Goal: Answer question/provide support

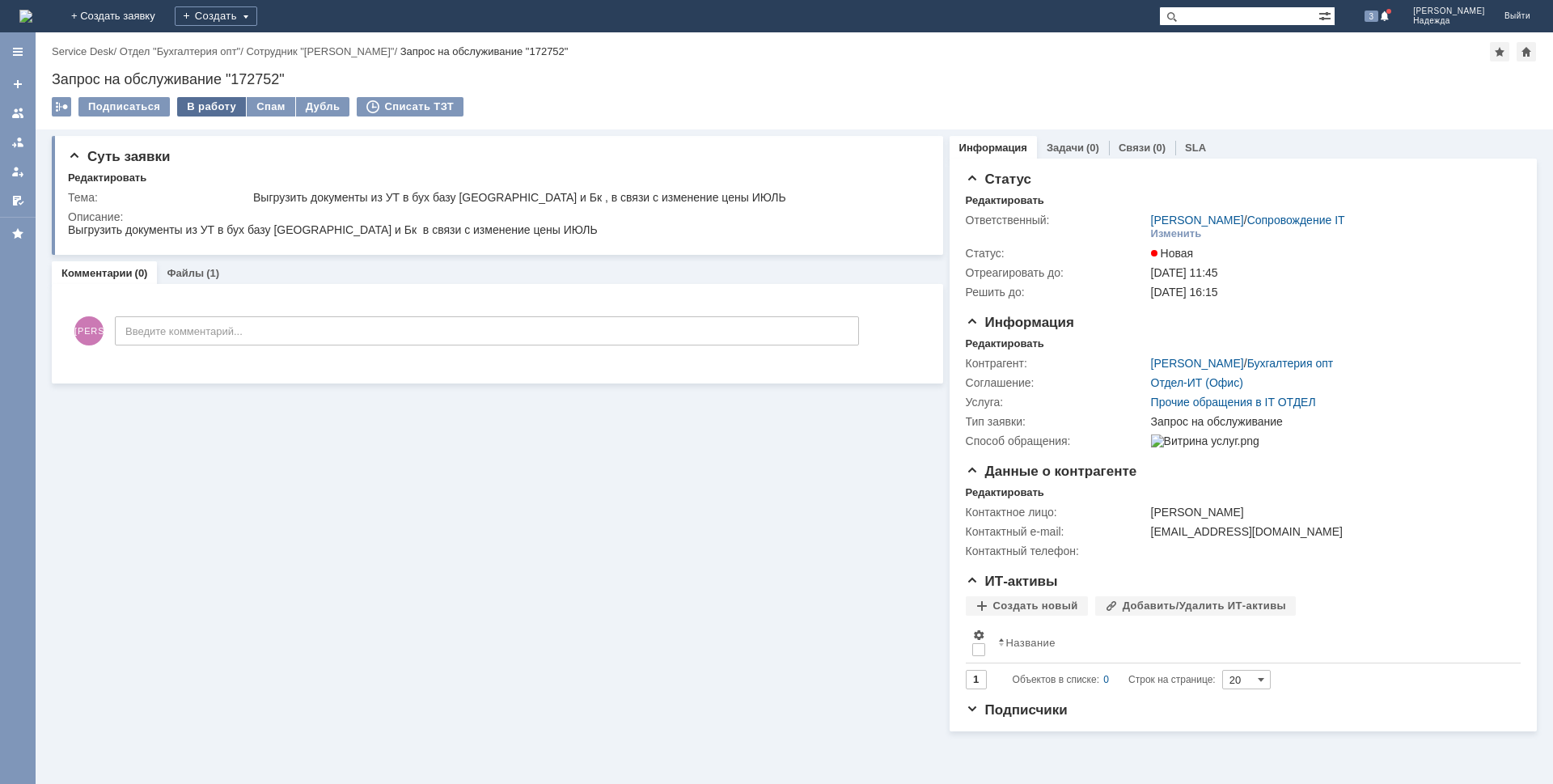
click at [209, 108] on div "В работу" at bounding box center [212, 107] width 69 height 20
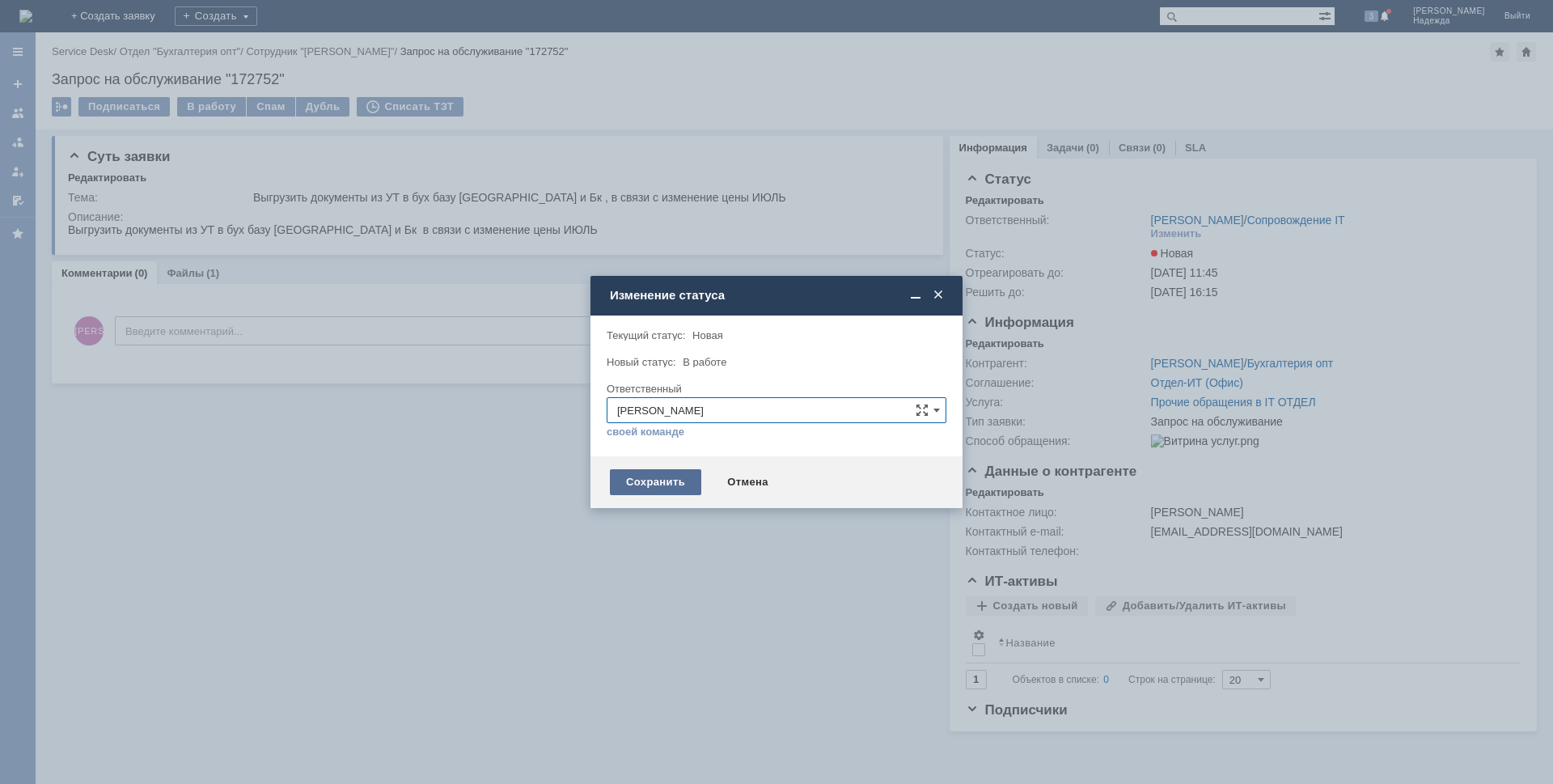
click at [659, 484] on div "Сохранить" at bounding box center [656, 482] width 91 height 26
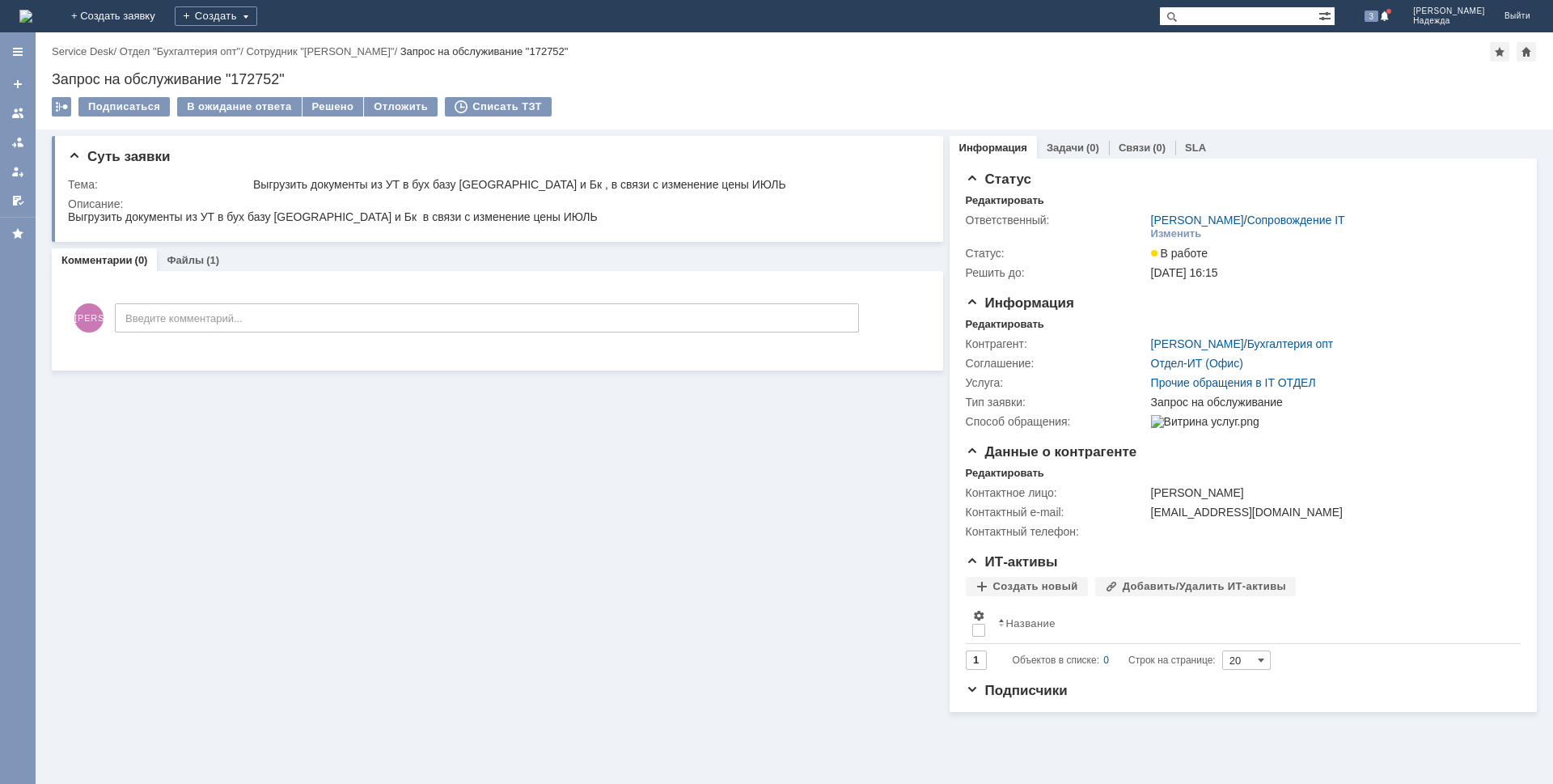
click at [315, 74] on div "Запрос на обслуживание "172752"" at bounding box center [794, 79] width 1485 height 16
drag, startPoint x: 280, startPoint y: 74, endPoint x: 235, endPoint y: 74, distance: 45.0
click at [159, 72] on div "Запрос на обслуживание "172752"" at bounding box center [794, 79] width 1485 height 16
click at [308, 67] on div "Назад | Service Desk / Отдел "Бухгалтерия опт" / Сотрудник "[PERSON_NAME]" / За…" at bounding box center [794, 81] width 1518 height 97
drag, startPoint x: 288, startPoint y: 75, endPoint x: 48, endPoint y: 85, distance: 240.2
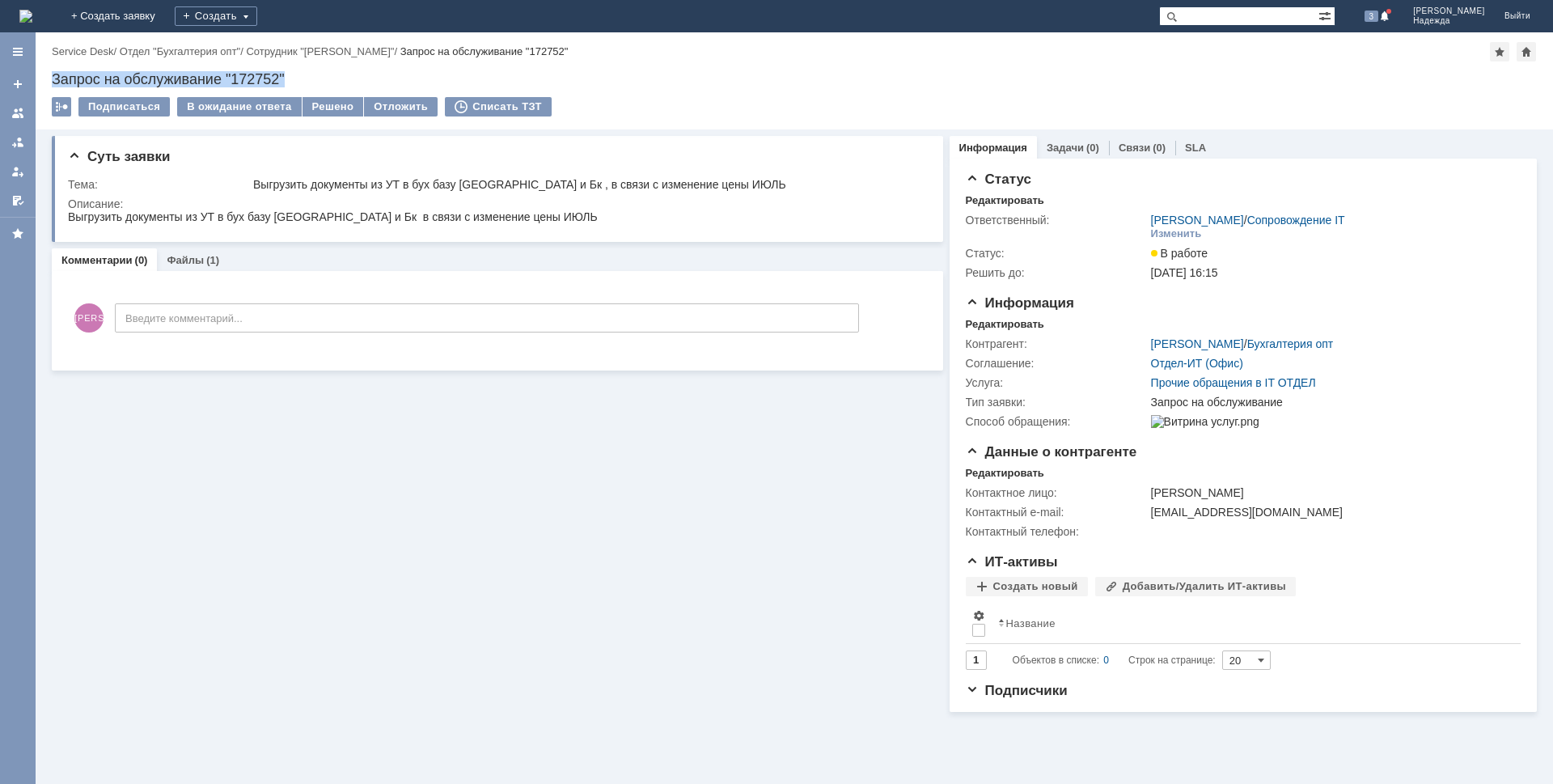
click at [48, 85] on div "Назад | Service Desk / Отдел "Бухгалтерия опт" / Сотрудник "[PERSON_NAME]" / За…" at bounding box center [794, 81] width 1518 height 97
copy div "Запрос на обслуживание "172752""
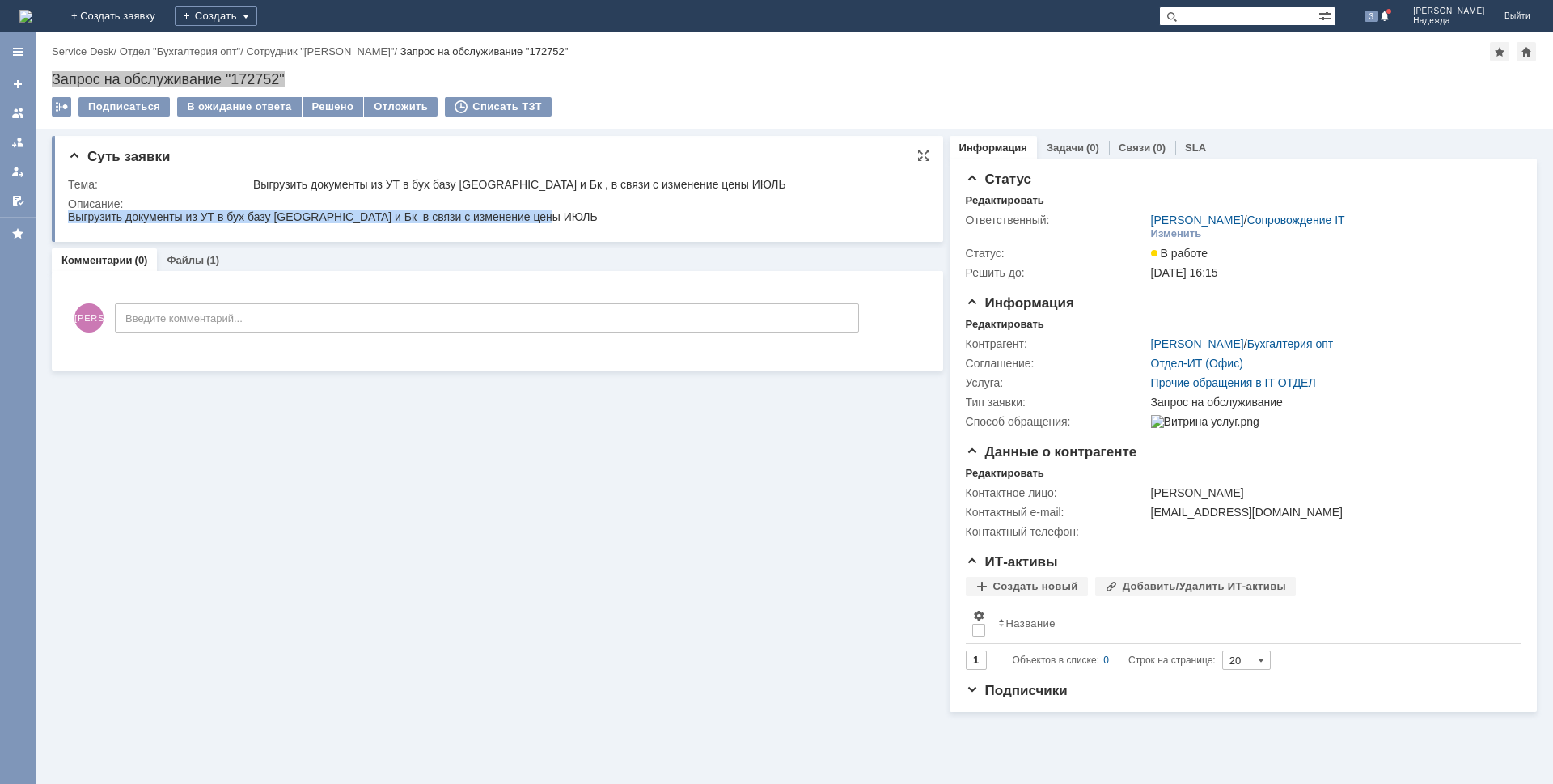
drag, startPoint x: 563, startPoint y: 219, endPoint x: 73, endPoint y: 208, distance: 490.1
click at [73, 210] on html "Выгрузить документы из УТ в бух базу [GEOGRAPHIC_DATA] и Бк в связи с изменение…" at bounding box center [494, 217] width 852 height 15
copy span "Выгрузить документы из УТ в бух базу [GEOGRAPHIC_DATA] и Бк в связи с изменение…"
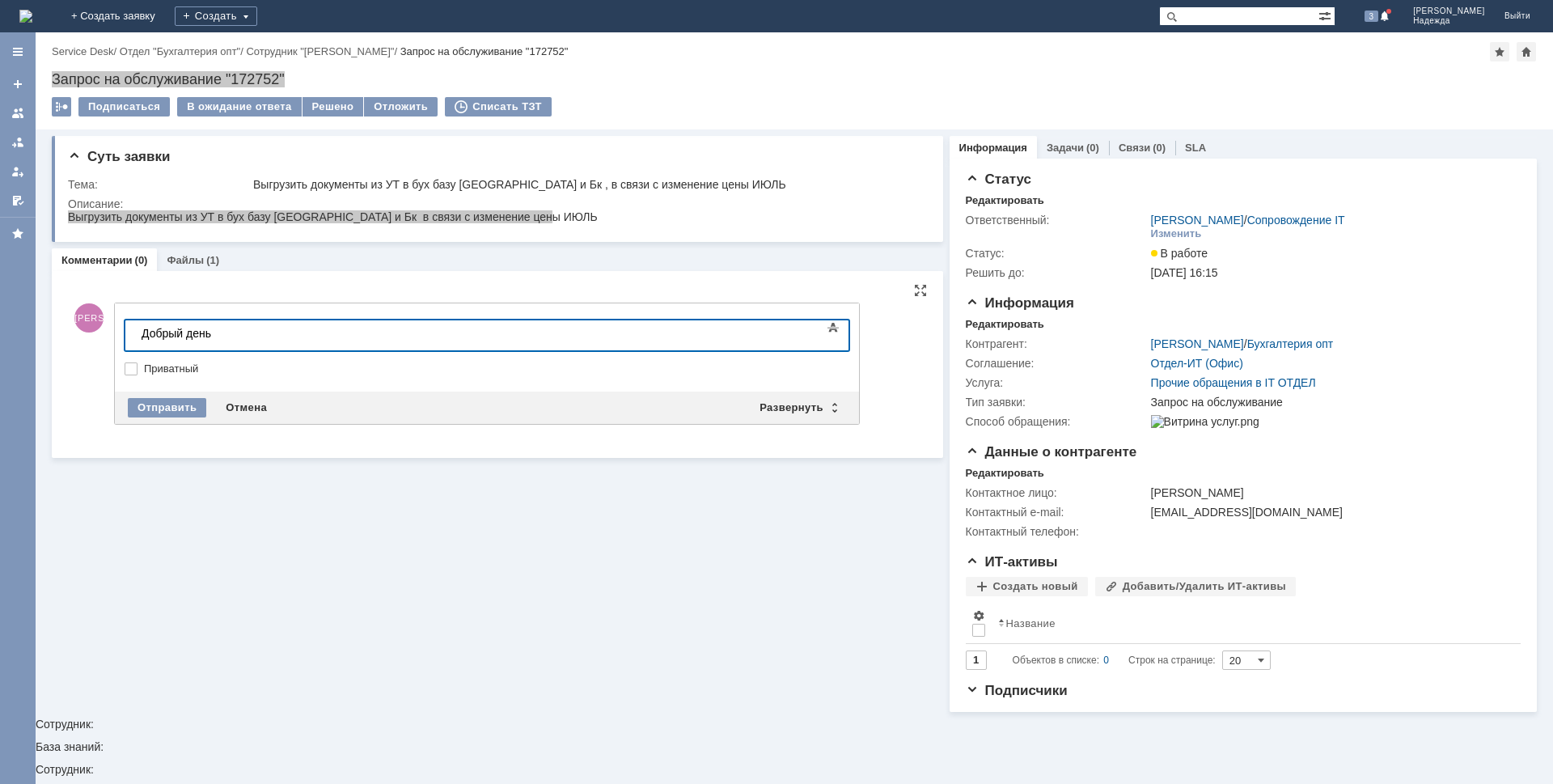
click at [241, 341] on body "Добрый день" at bounding box center [257, 334] width 243 height 28
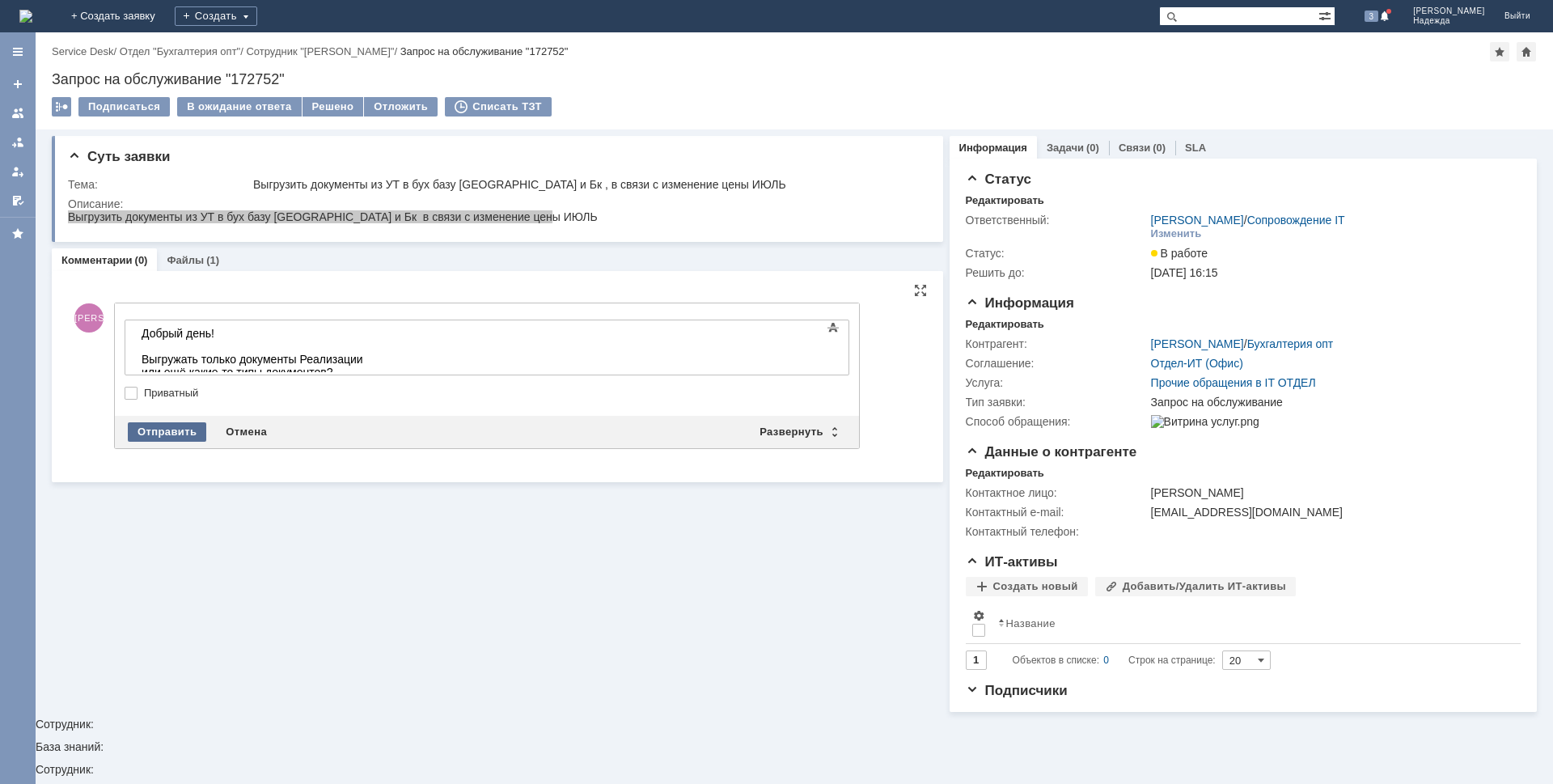
click at [171, 435] on div "Отправить" at bounding box center [166, 432] width 78 height 20
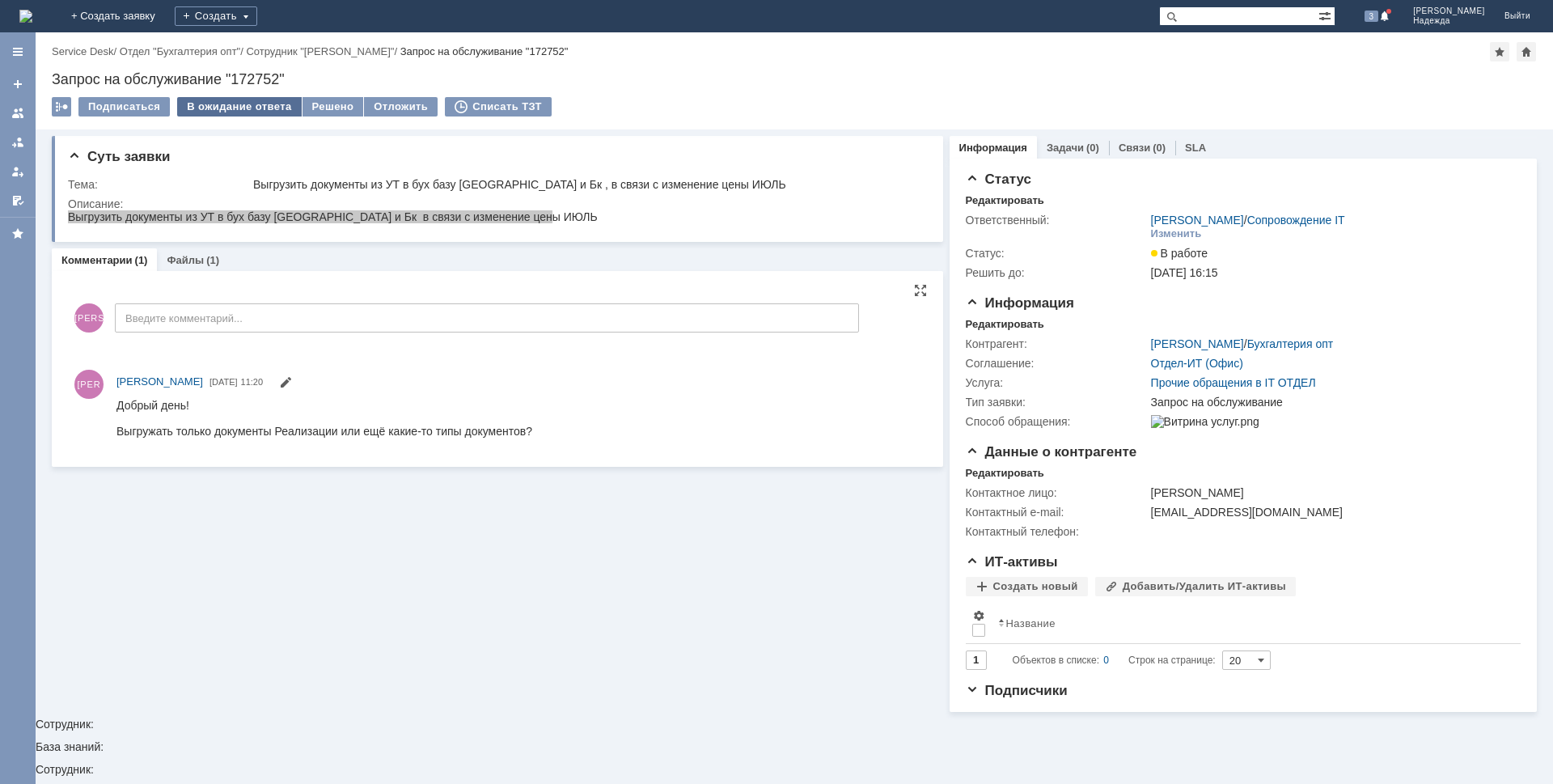
click at [249, 108] on div "В ожидание ответа" at bounding box center [239, 107] width 124 height 20
